Goal: Go to known website: Go to known website

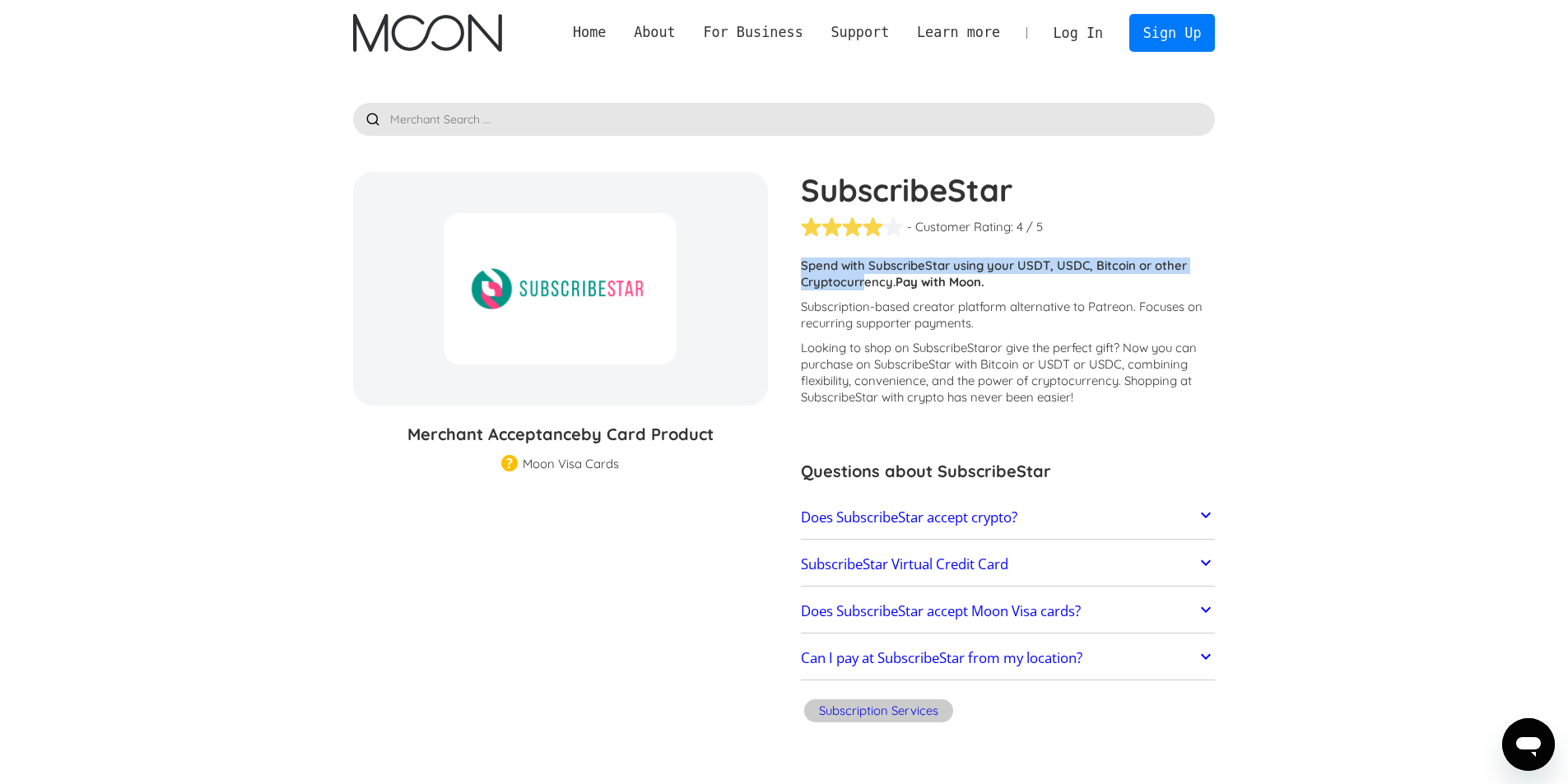
drag, startPoint x: 802, startPoint y: 272, endPoint x: 865, endPoint y: 289, distance: 65.3
click at [865, 289] on p "Spend with SubscribeStar using your USDT, USDC, Bitcoin or other Cryptocurrency…" at bounding box center [1009, 273] width 415 height 33
click at [436, 43] on img "home" at bounding box center [428, 33] width 149 height 38
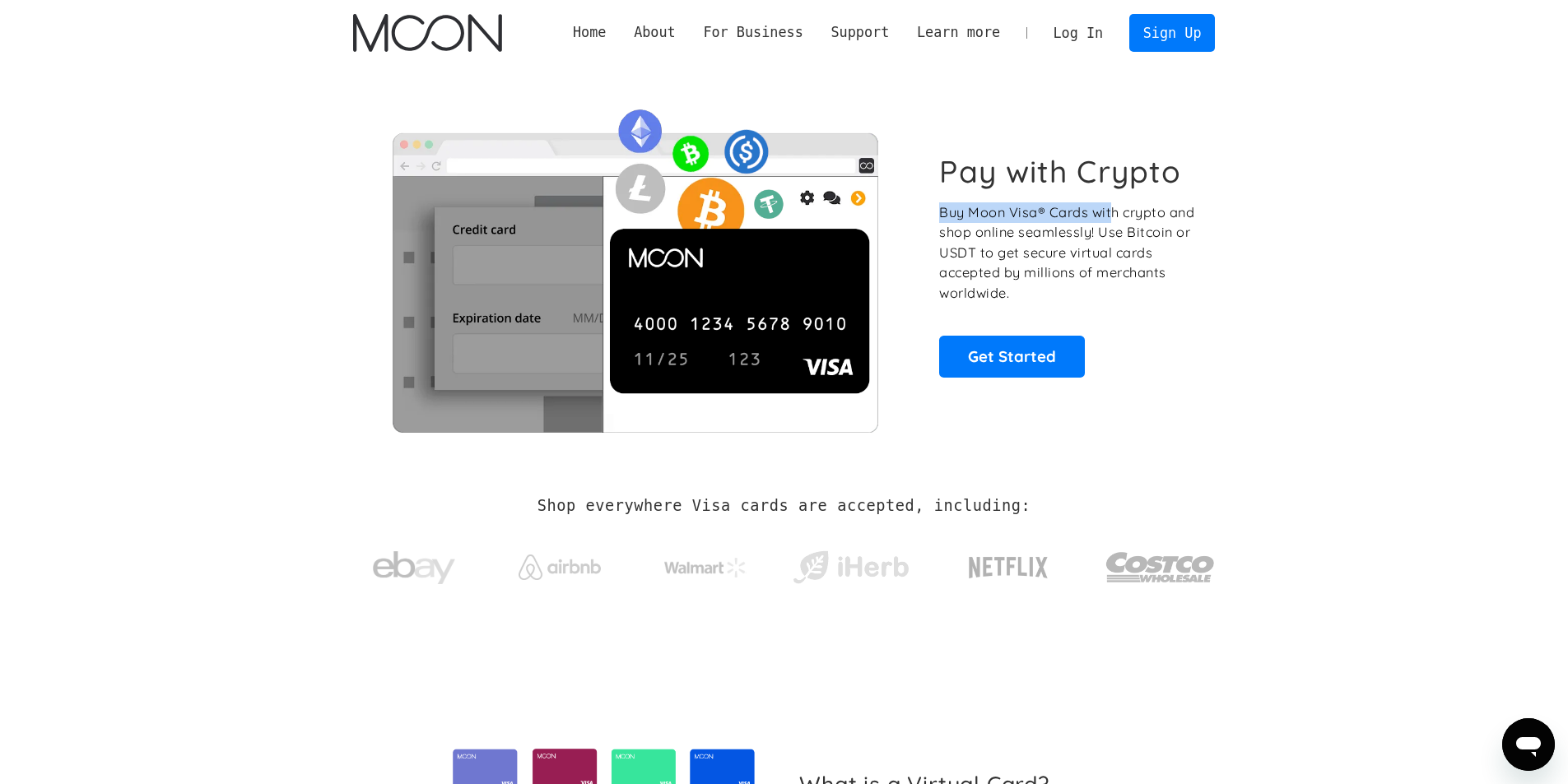
drag, startPoint x: 938, startPoint y: 213, endPoint x: 1120, endPoint y: 225, distance: 182.4
click at [1110, 214] on div "Pay with Crypto Buy Moon Visa® Cards with crypto and shop online seamlessly! Us…" at bounding box center [784, 265] width 863 height 334
click at [1120, 231] on p "Buy Moon Visa® Cards with crypto and shop online seamlessly! Use Bitcoin or USD…" at bounding box center [1068, 253] width 257 height 101
